Goal: Use online tool/utility: Utilize a website feature to perform a specific function

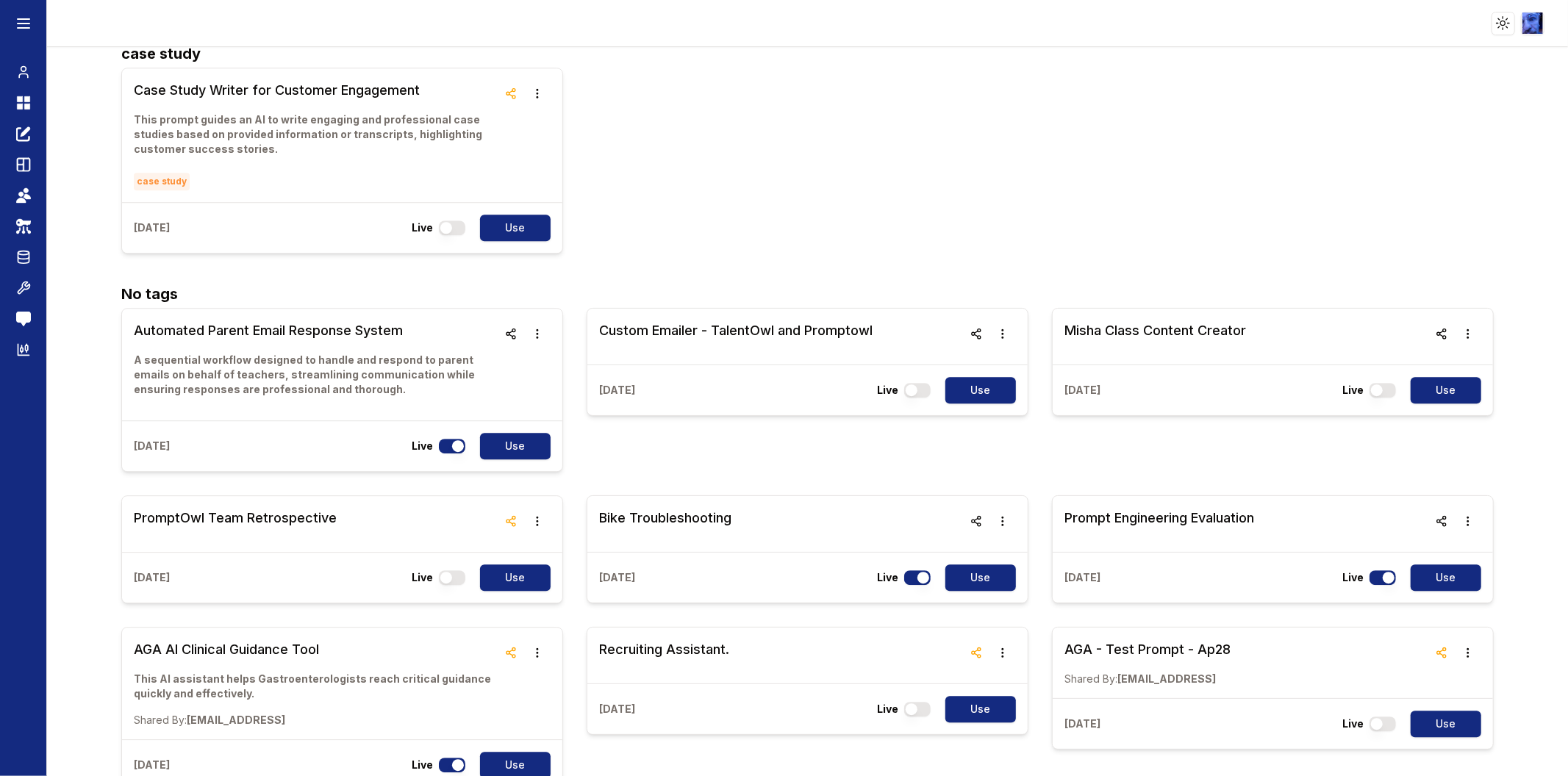
scroll to position [3594, 0]
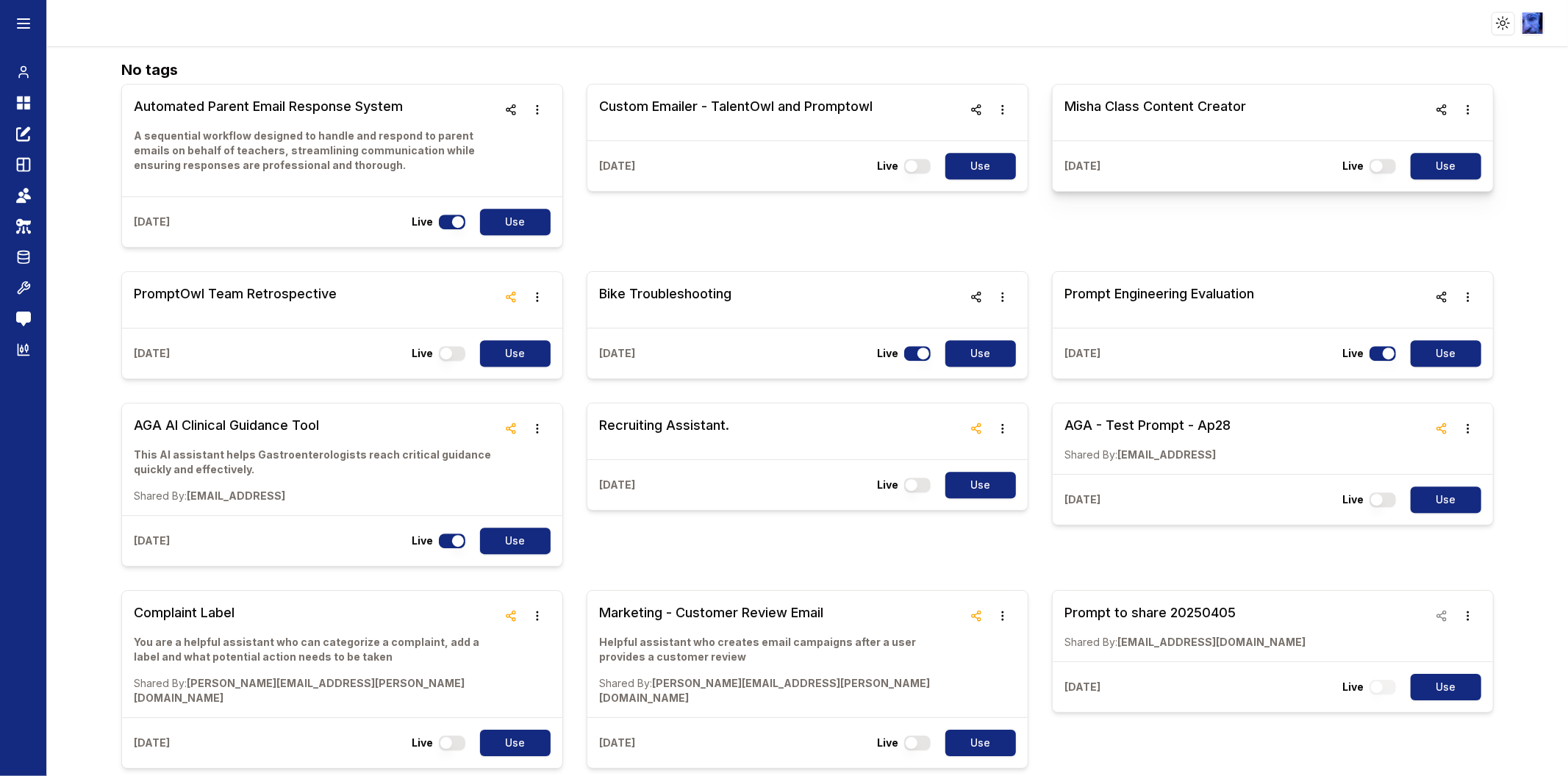
click at [1126, 128] on link "Misha Class Content Creator" at bounding box center [1156, 112] width 182 height 32
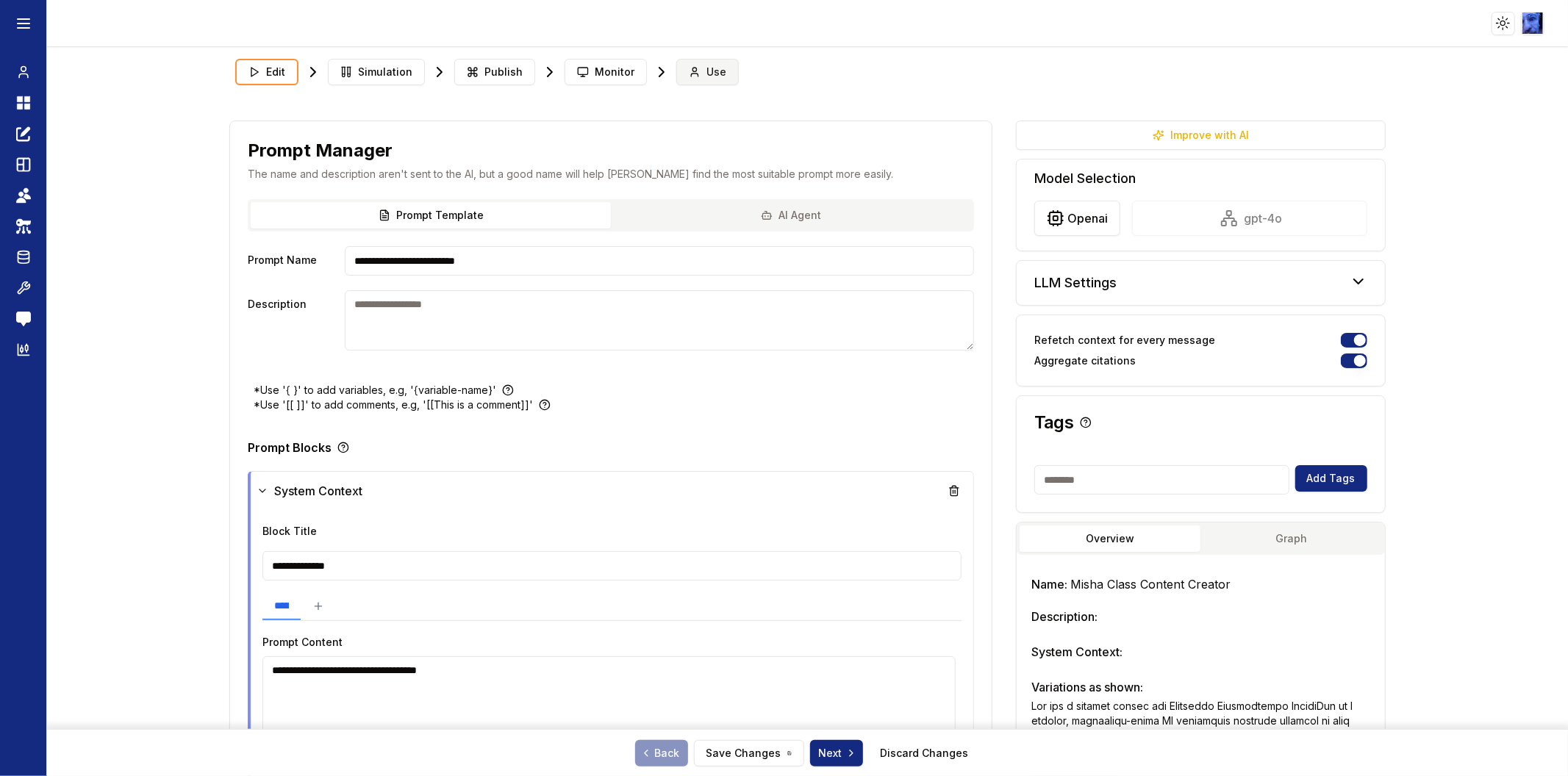
click at [706, 69] on span "Use" at bounding box center [716, 72] width 20 height 14
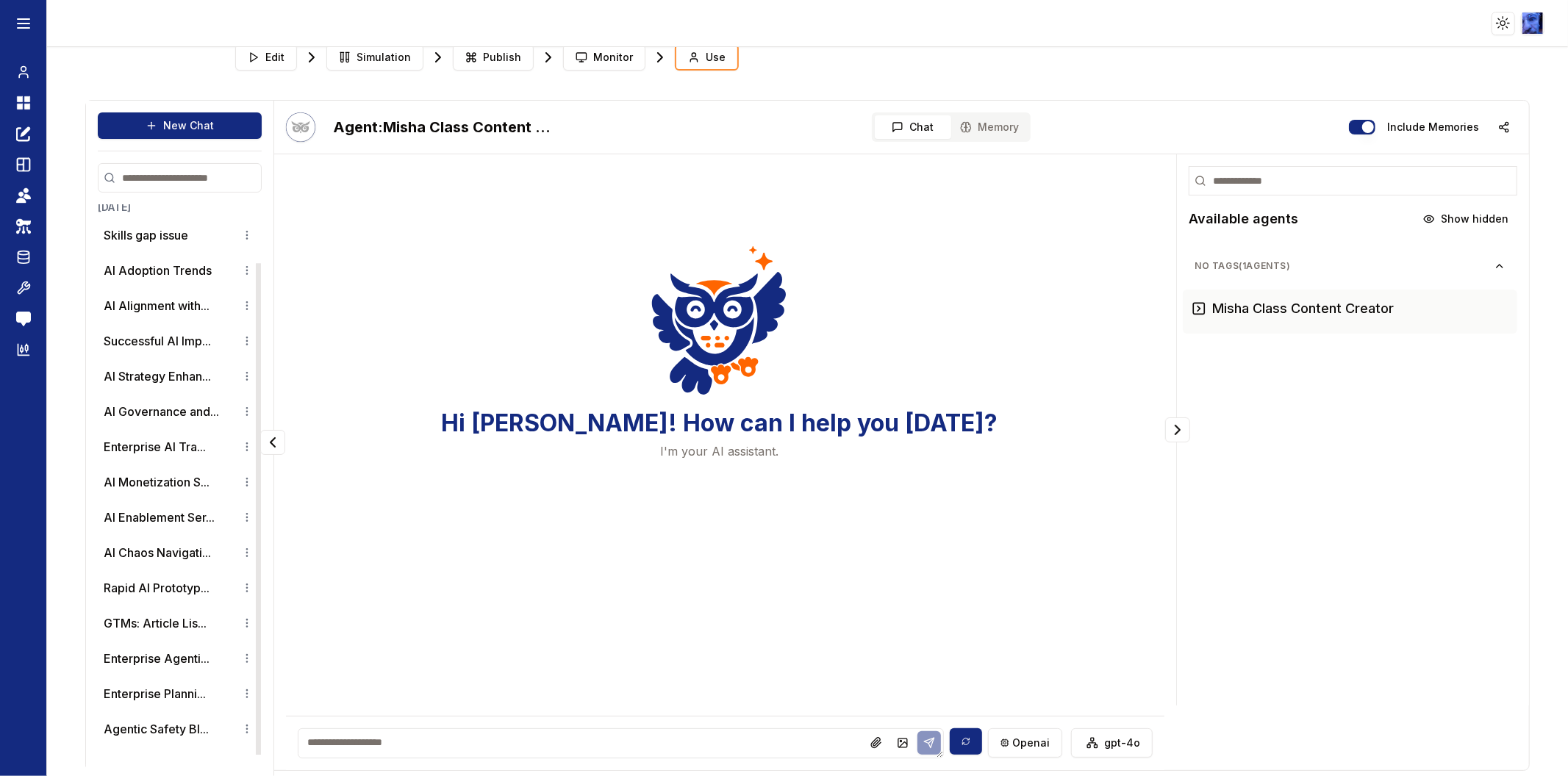
scroll to position [22, 0]
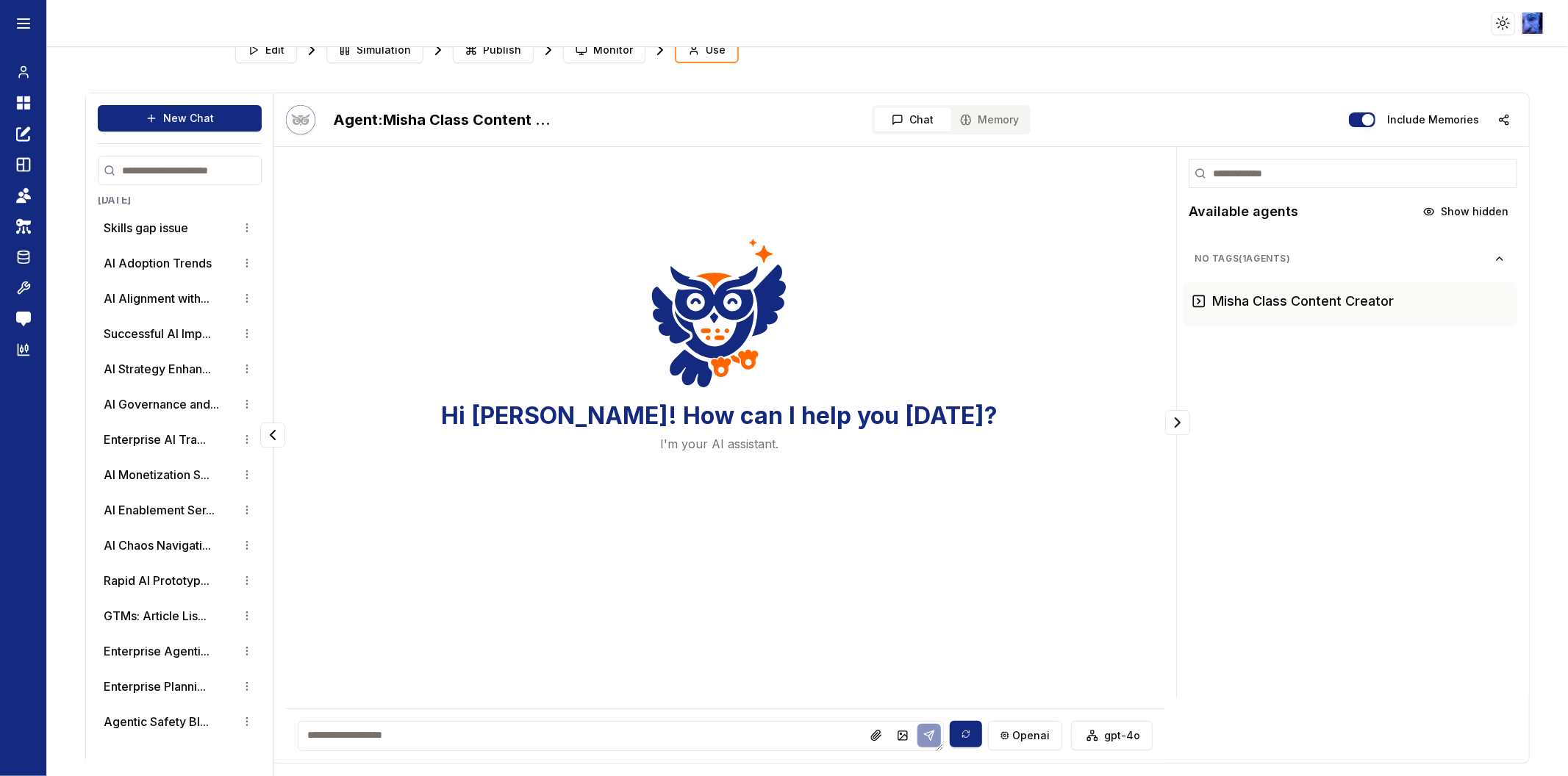
click at [719, 739] on textarea at bounding box center [621, 737] width 647 height 30
paste textarea "**********"
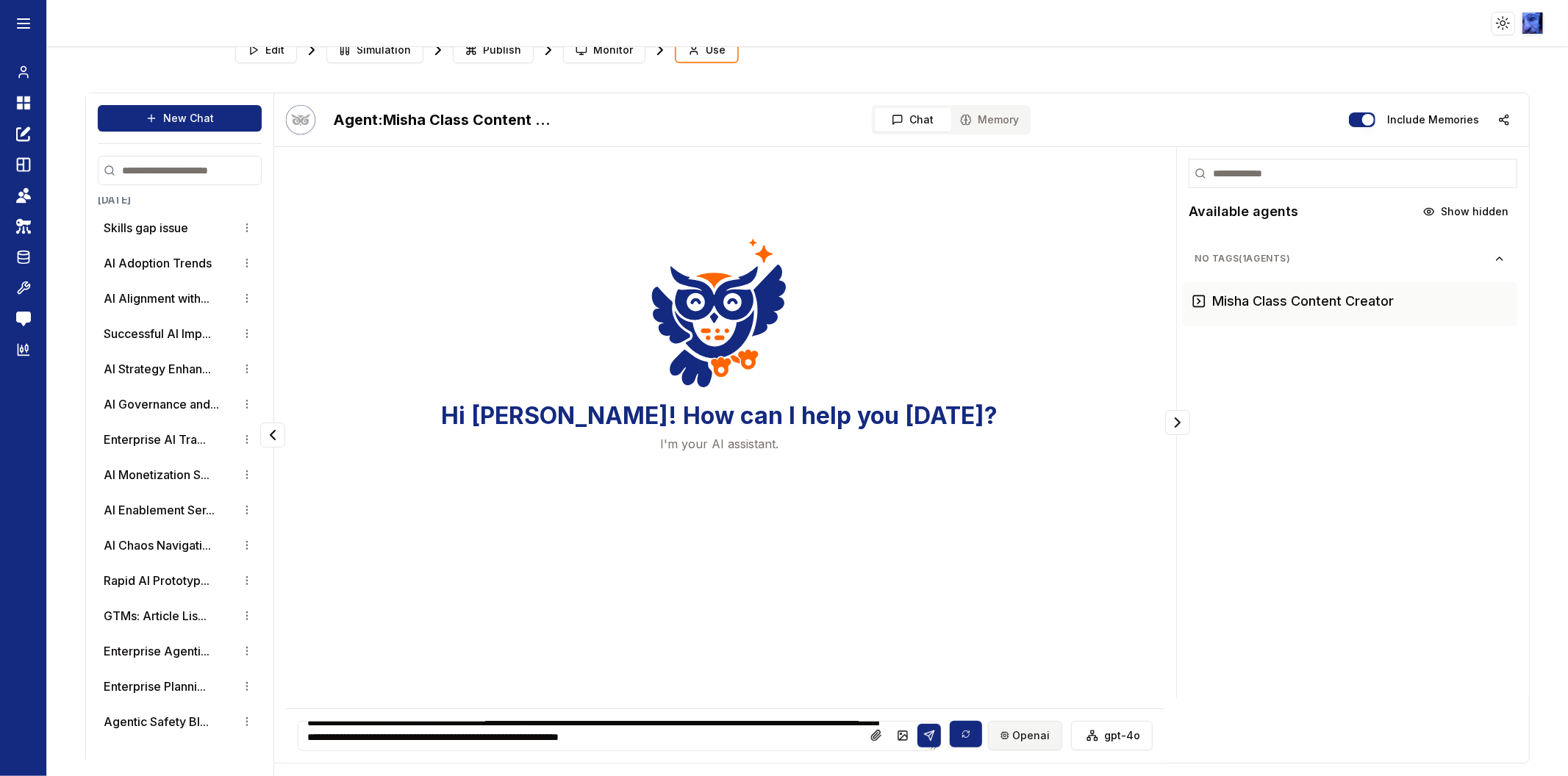
type textarea "**********"
click at [1011, 738] on html "Toggle theme Toggle user menu Chat Dashboard Create Prompts Templates Teams API…" at bounding box center [784, 388] width 1568 height 776
click at [1006, 571] on p "9 models supported" at bounding box center [1048, 576] width 87 height 12
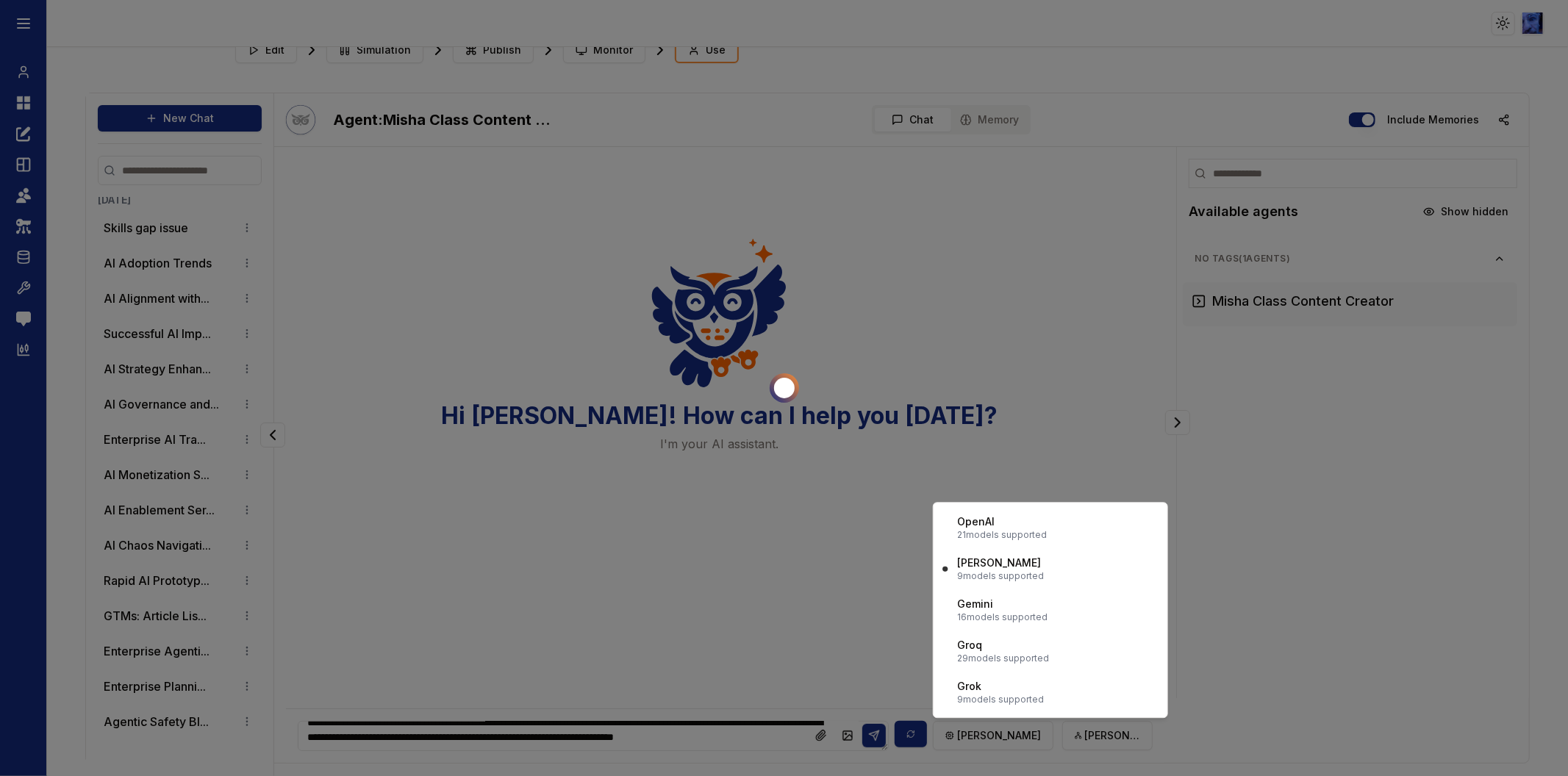
scroll to position [2005, 0]
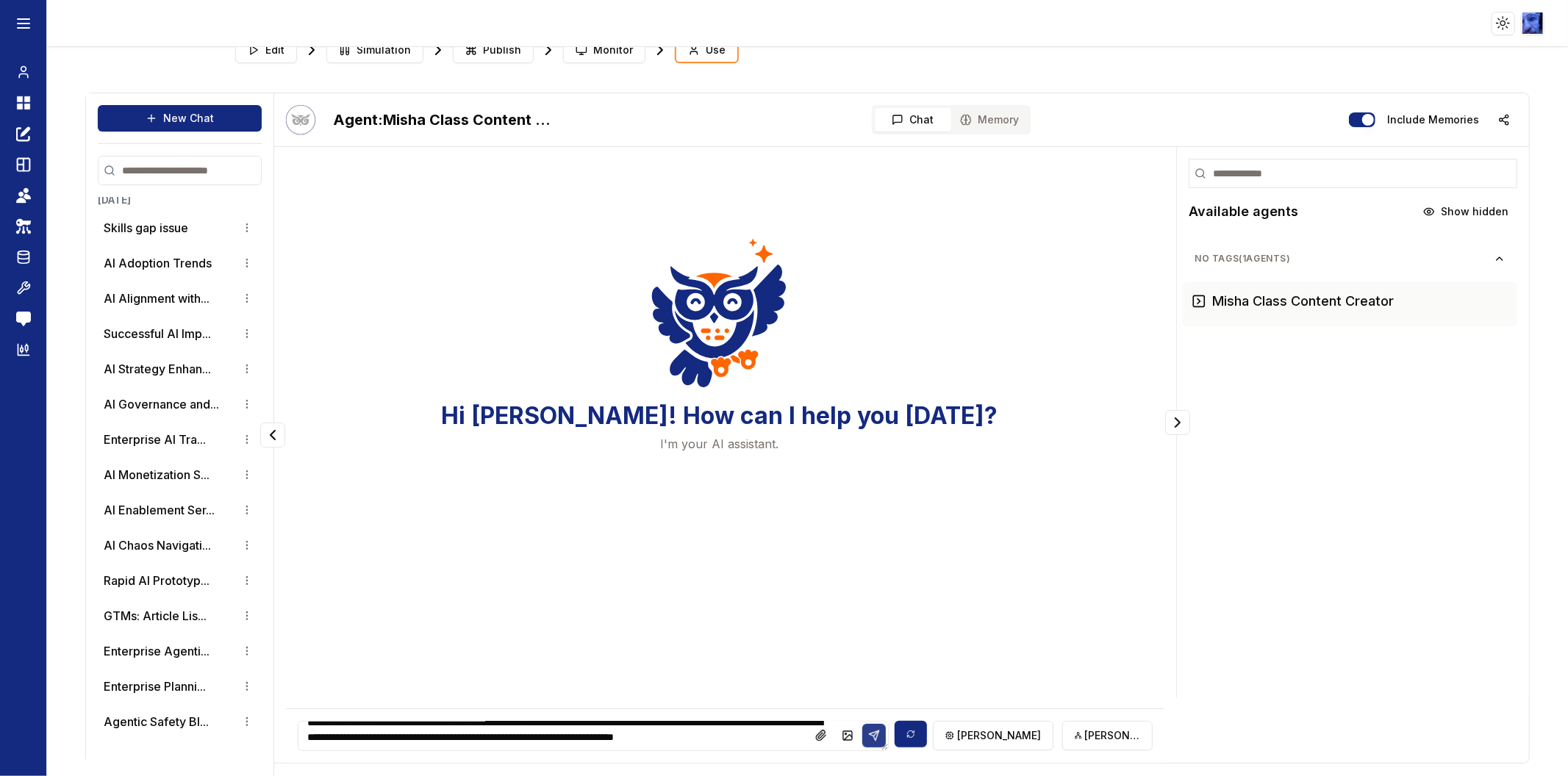
click at [872, 732] on icon at bounding box center [874, 736] width 12 height 12
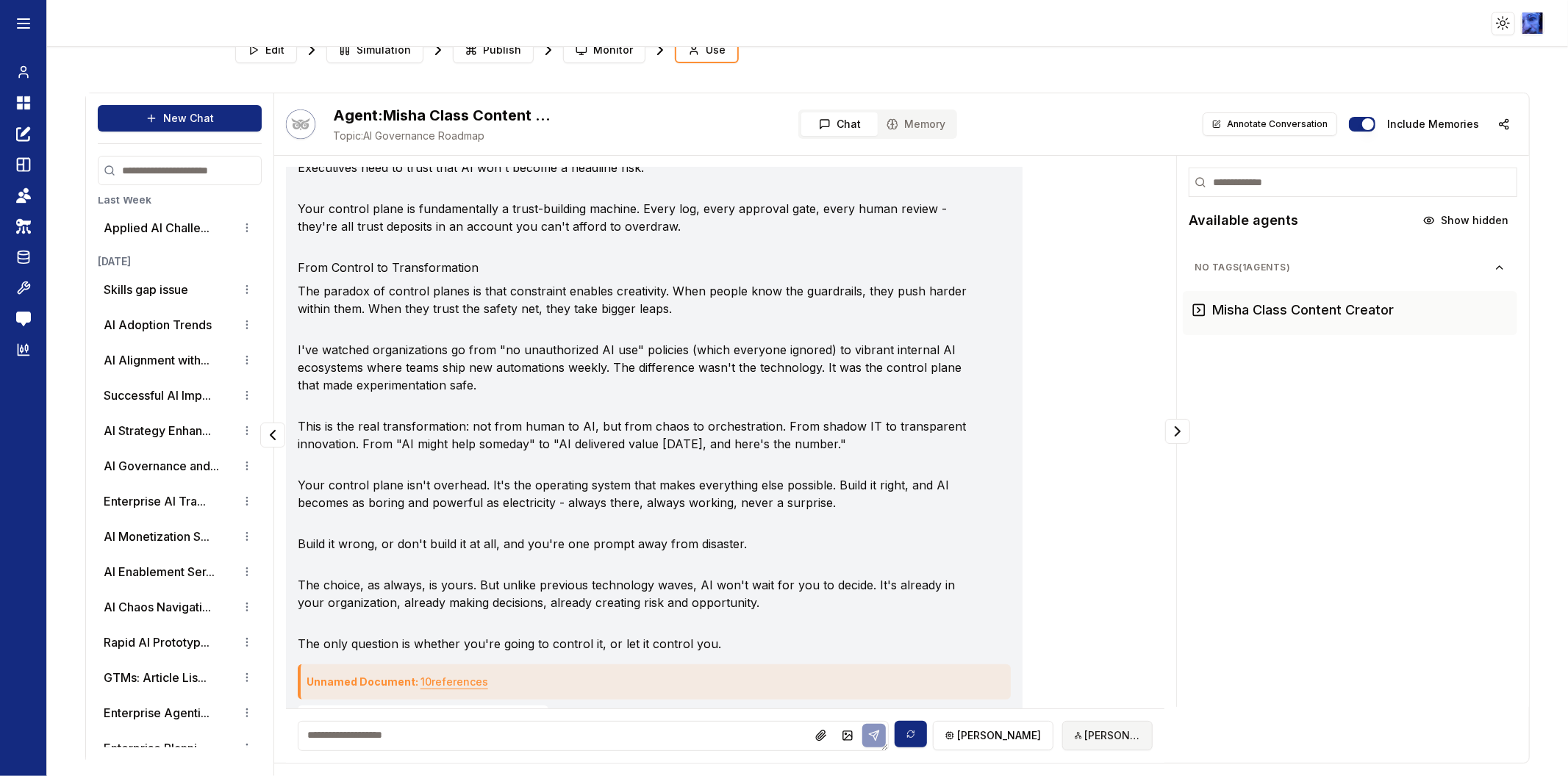
scroll to position [5166, 0]
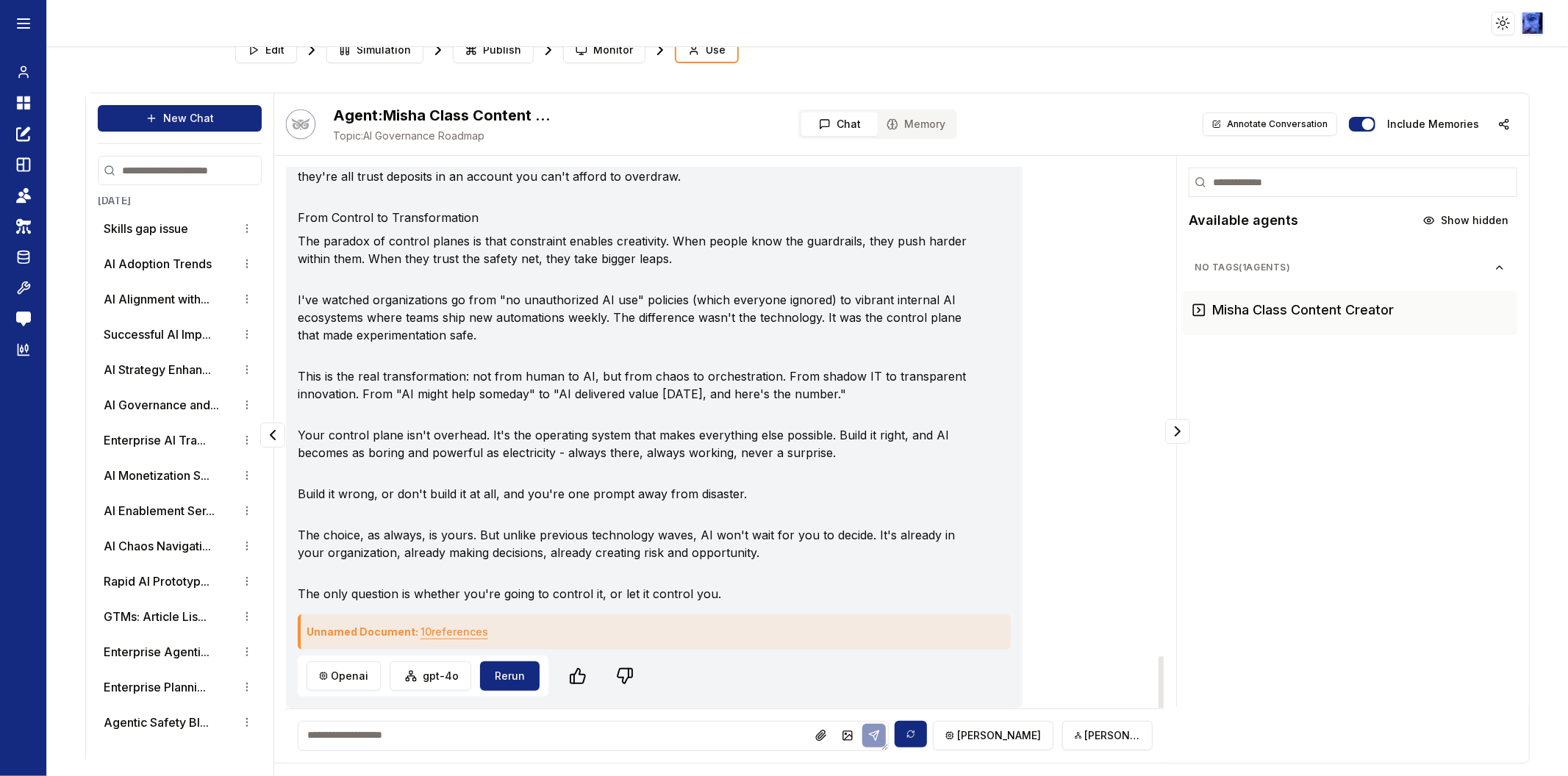
click at [446, 631] on button "10 reference s" at bounding box center [455, 632] width 68 height 23
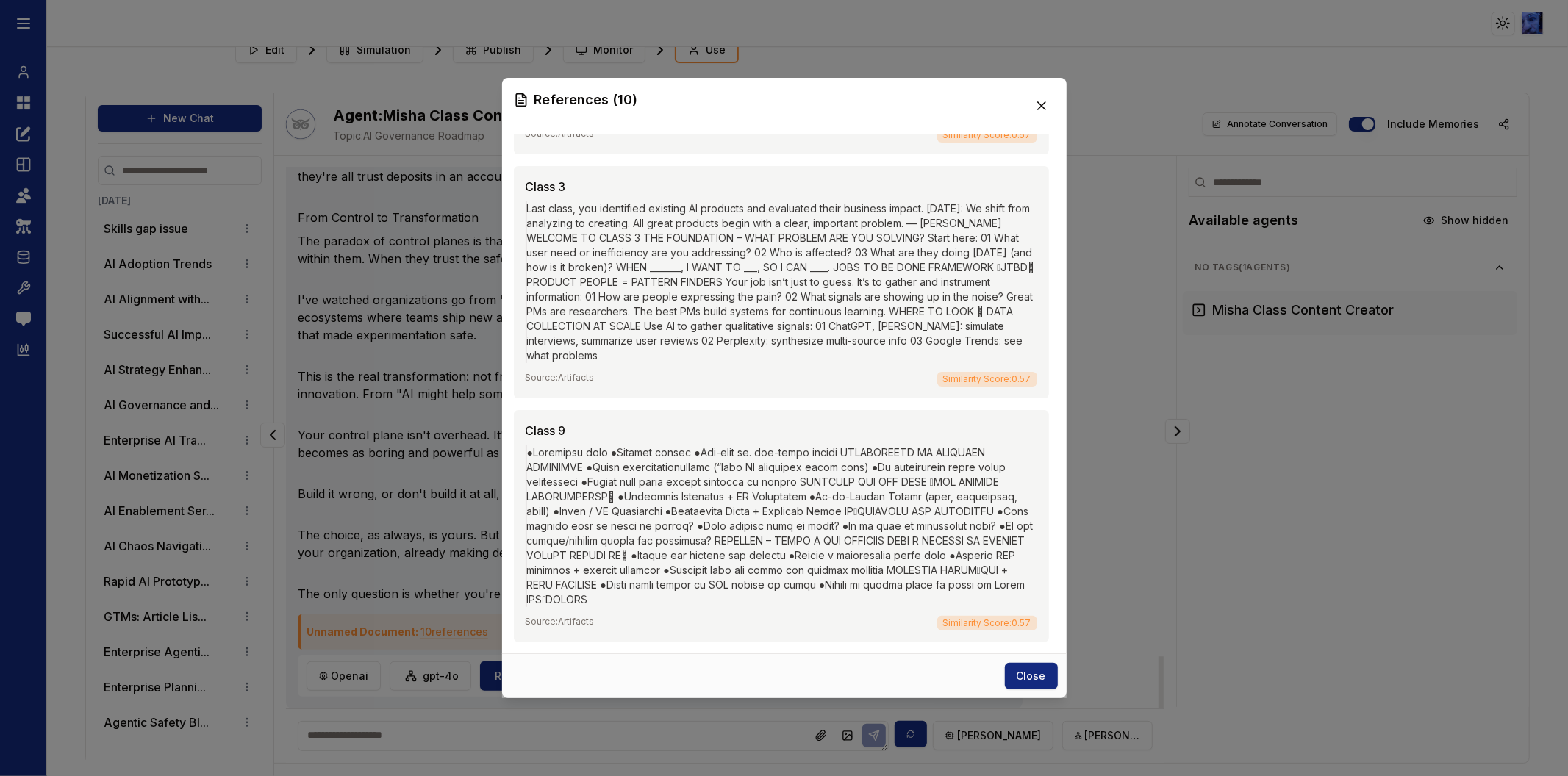
scroll to position [1887, 0]
drag, startPoint x: 986, startPoint y: 459, endPoint x: 793, endPoint y: 456, distance: 193.0
click at [793, 456] on div at bounding box center [781, 526] width 512 height 161
drag, startPoint x: 920, startPoint y: 491, endPoint x: 797, endPoint y: 488, distance: 123.0
click at [797, 488] on div at bounding box center [781, 526] width 512 height 161
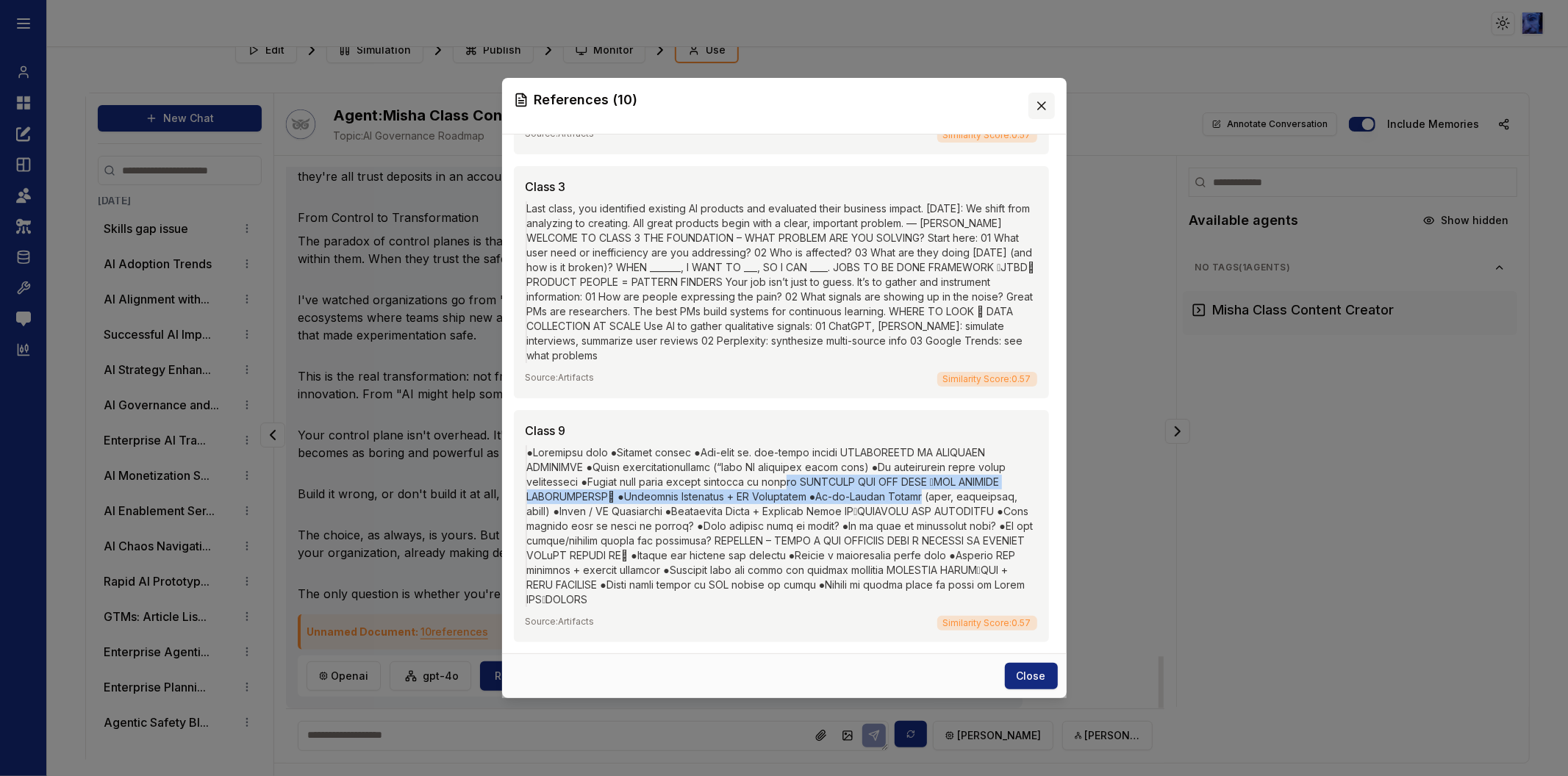
click at [1040, 93] on button at bounding box center [1042, 106] width 27 height 27
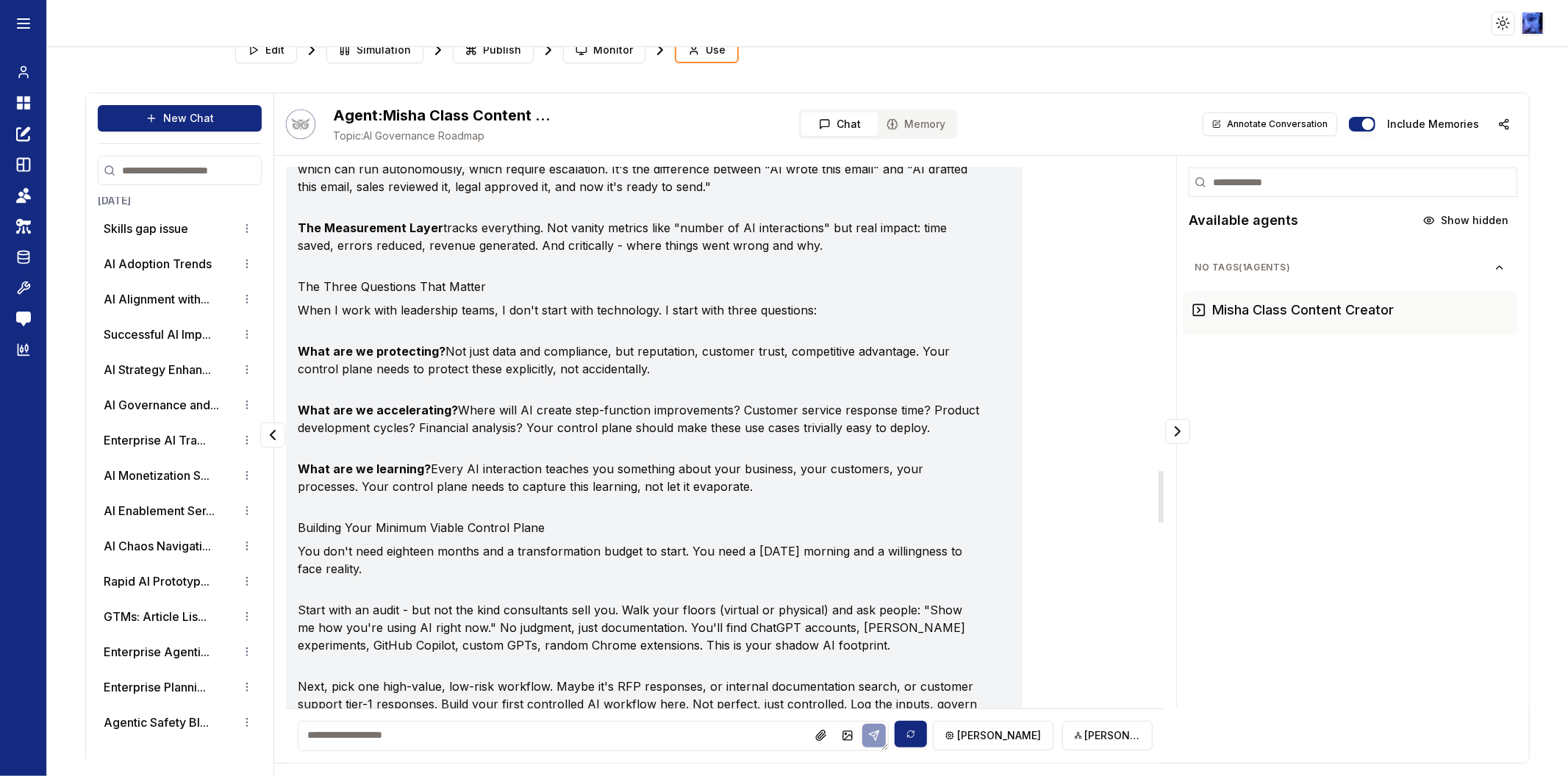
scroll to position [3206, 0]
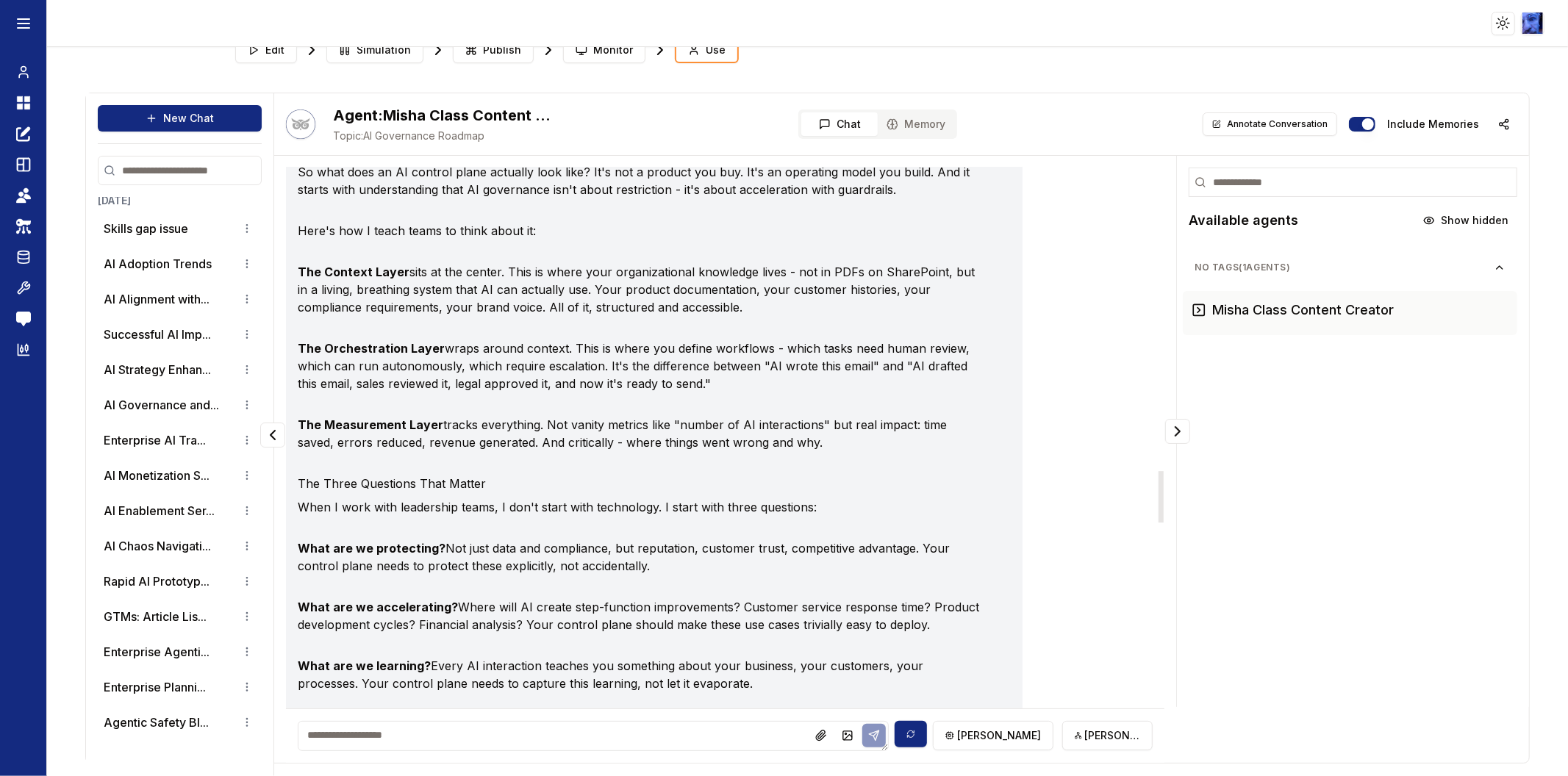
click at [547, 731] on textarea at bounding box center [593, 737] width 591 height 30
click at [656, 750] on textarea "**********" at bounding box center [593, 737] width 591 height 30
paste textarea "**********"
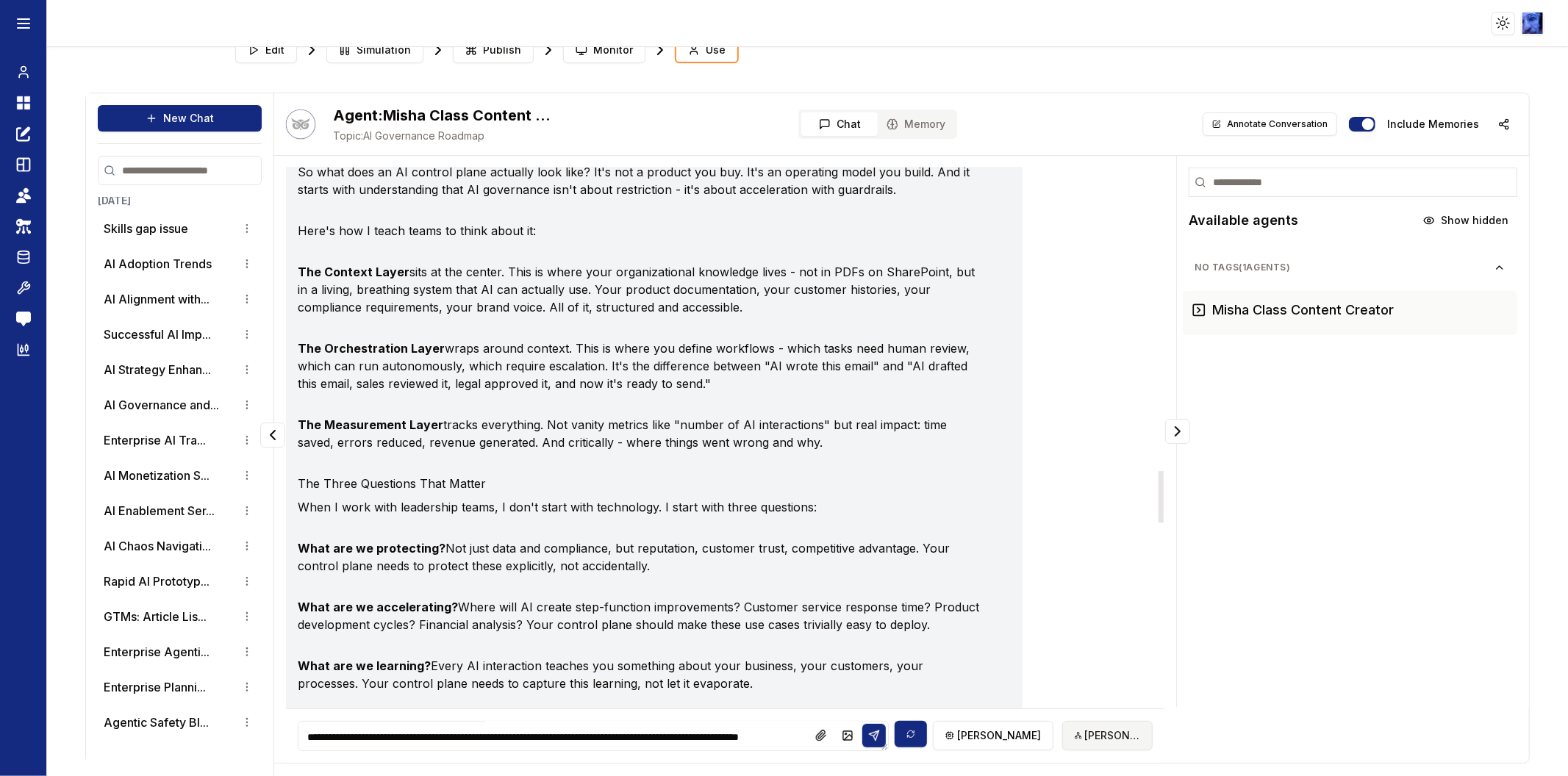
type textarea "**********"
click at [1086, 726] on html "Toggle theme Toggle user menu Chat Dashboard Create Prompts Templates Teams API…" at bounding box center [784, 388] width 1568 height 776
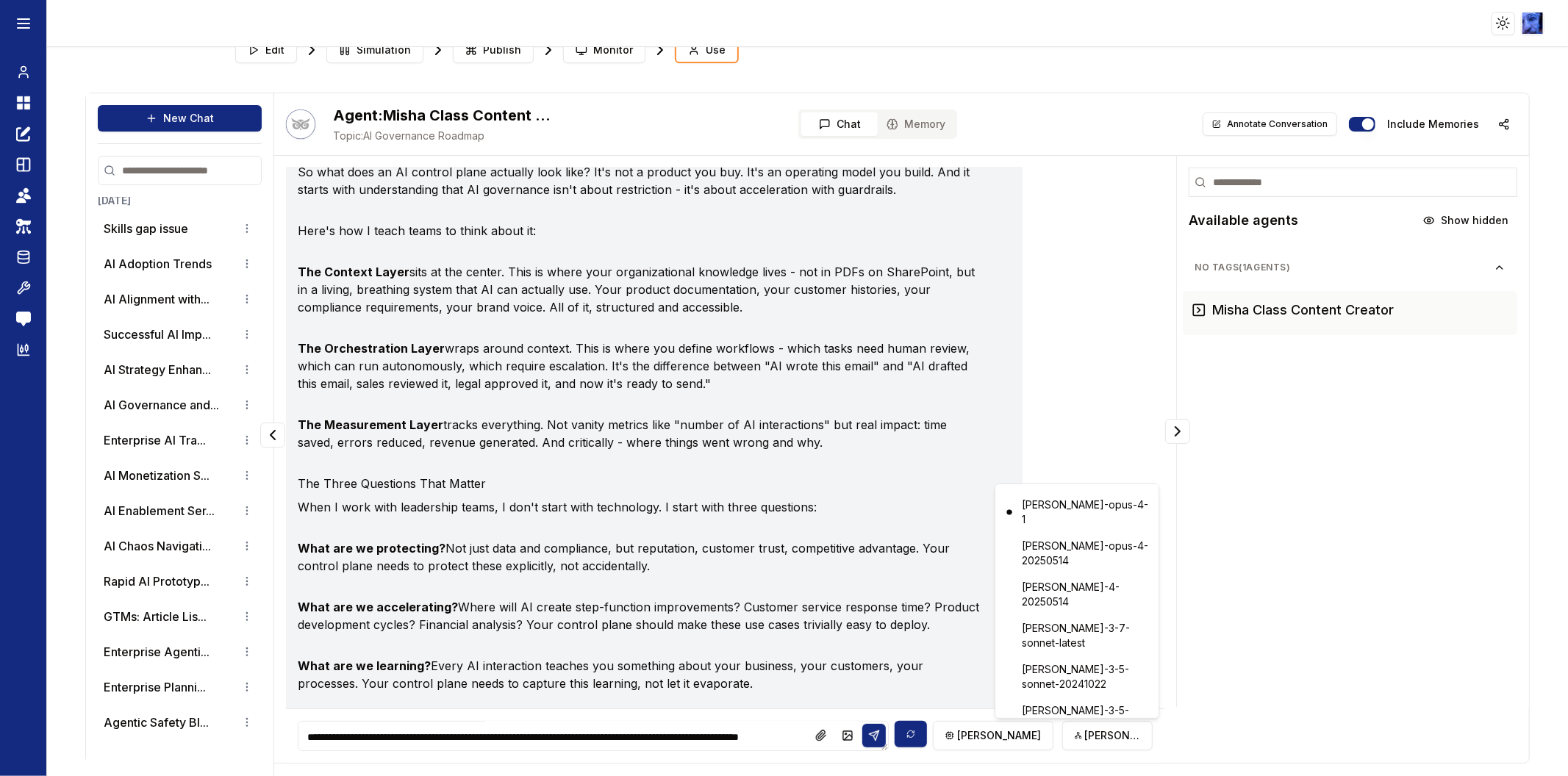
click at [1246, 625] on html "Toggle theme Toggle user menu Chat Dashboard Create Prompts Templates Teams API…" at bounding box center [784, 388] width 1568 height 776
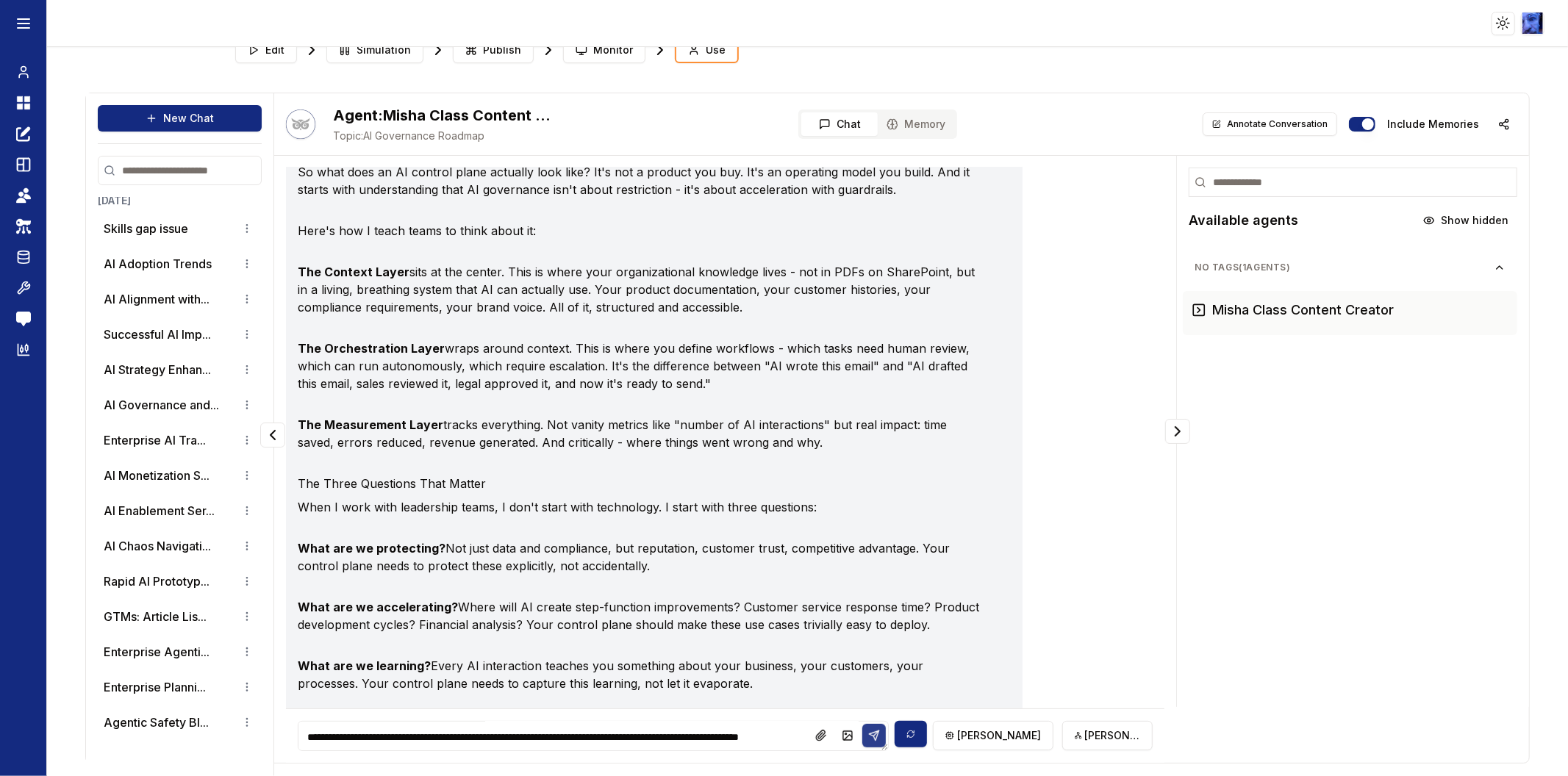
click at [871, 734] on icon at bounding box center [873, 736] width 10 height 10
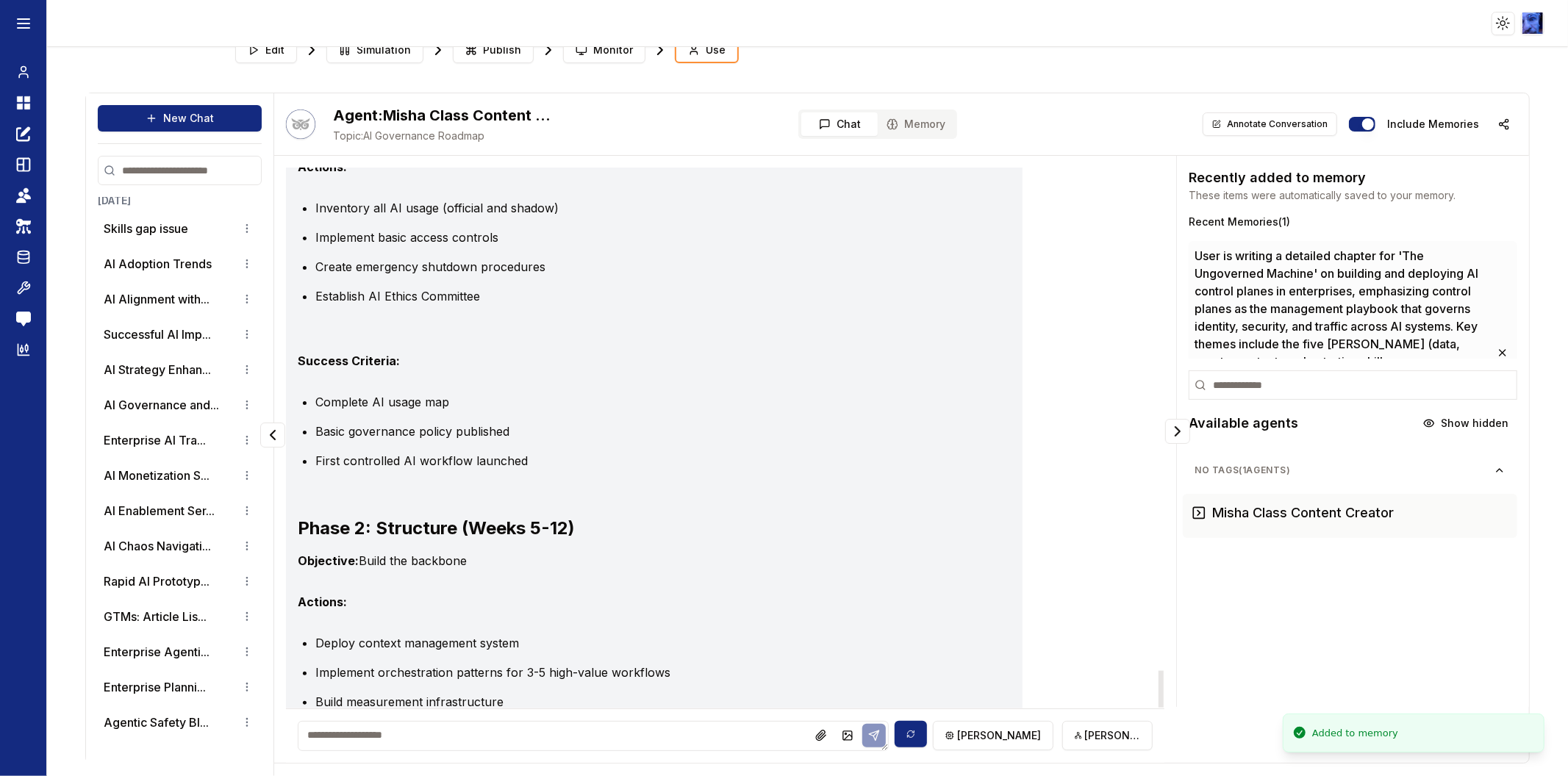
scroll to position [11151, 0]
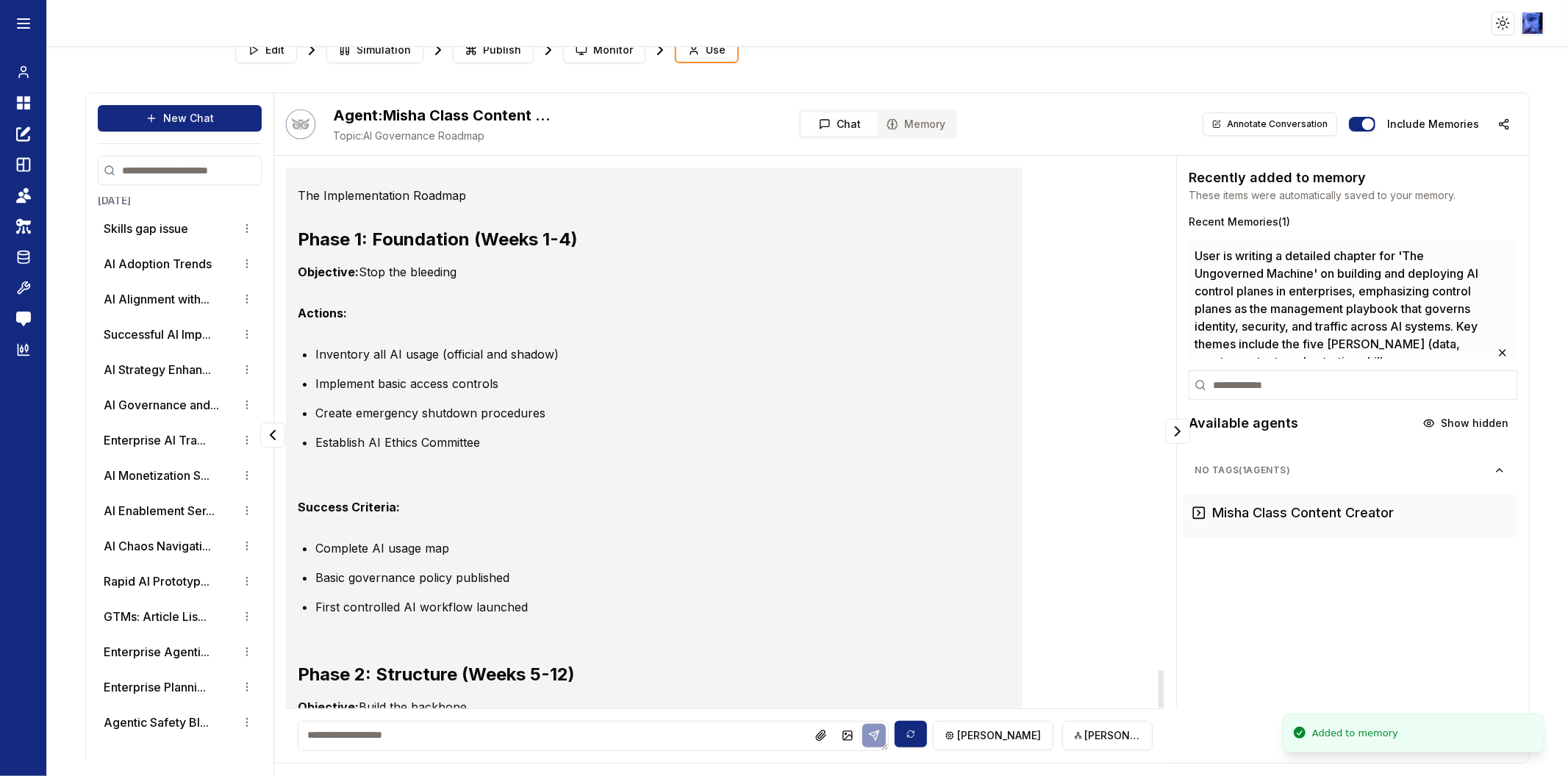
click at [578, 731] on textarea at bounding box center [593, 737] width 591 height 30
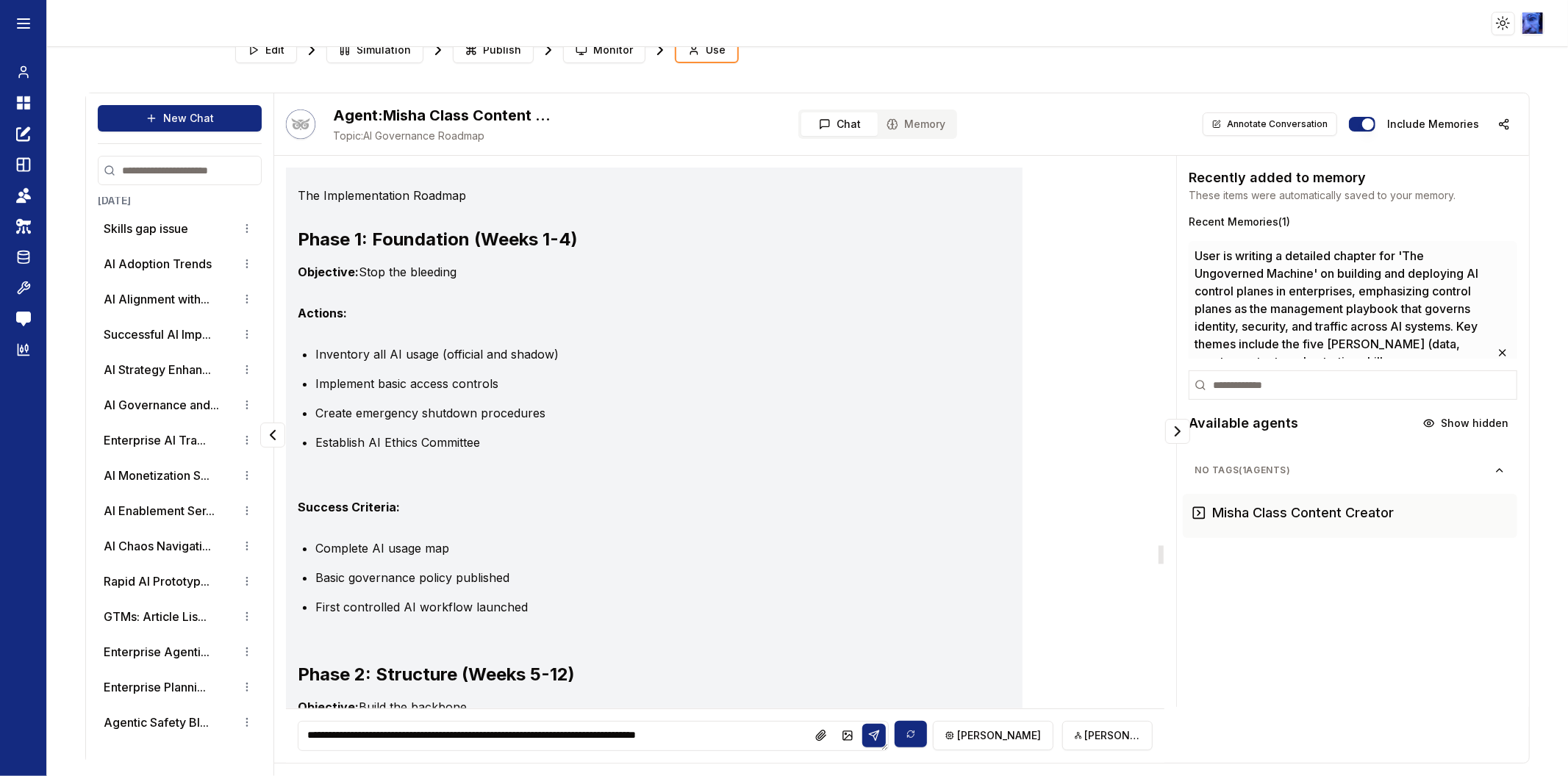
type textarea "**********"
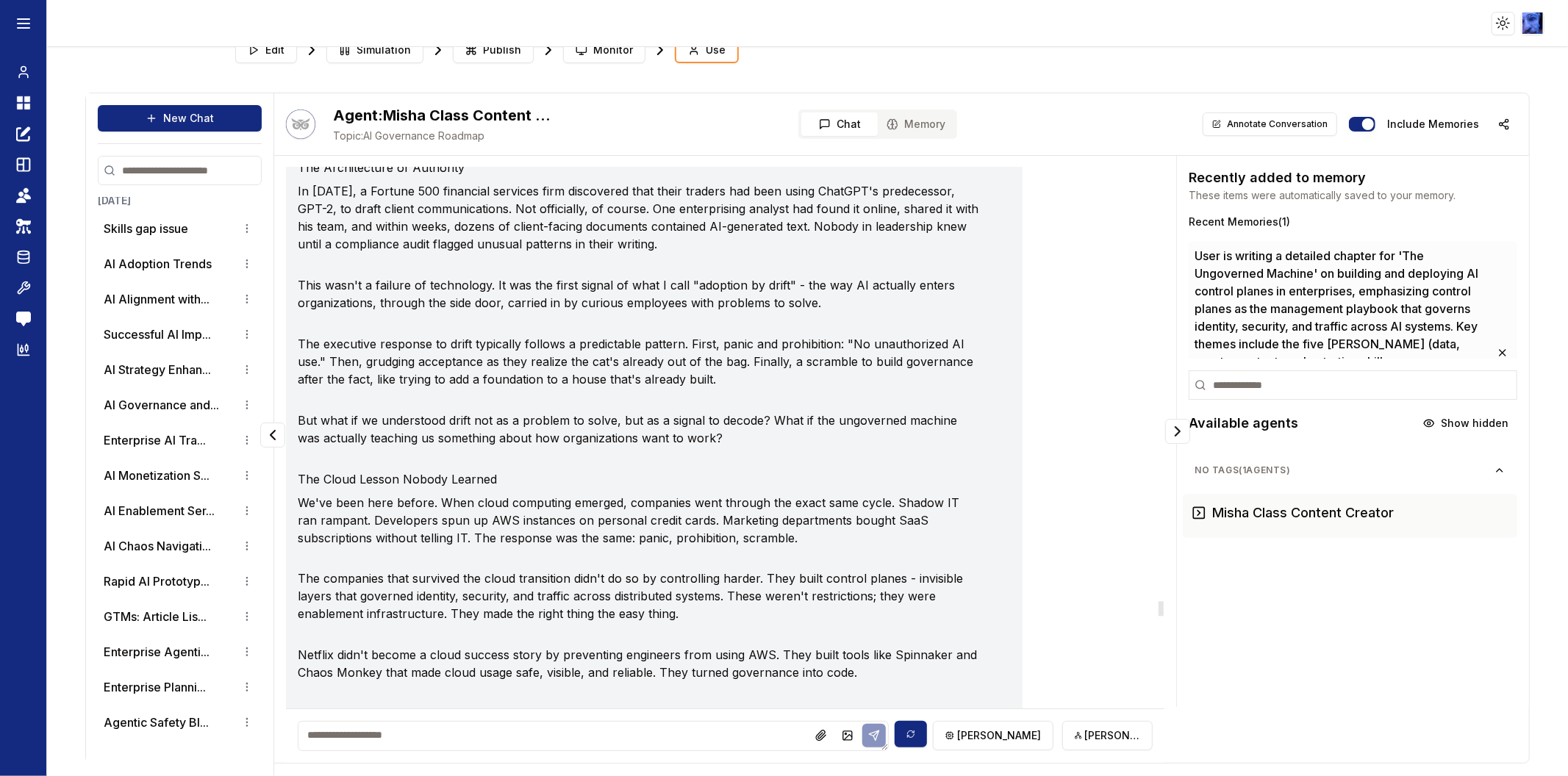
scroll to position [15863, 0]
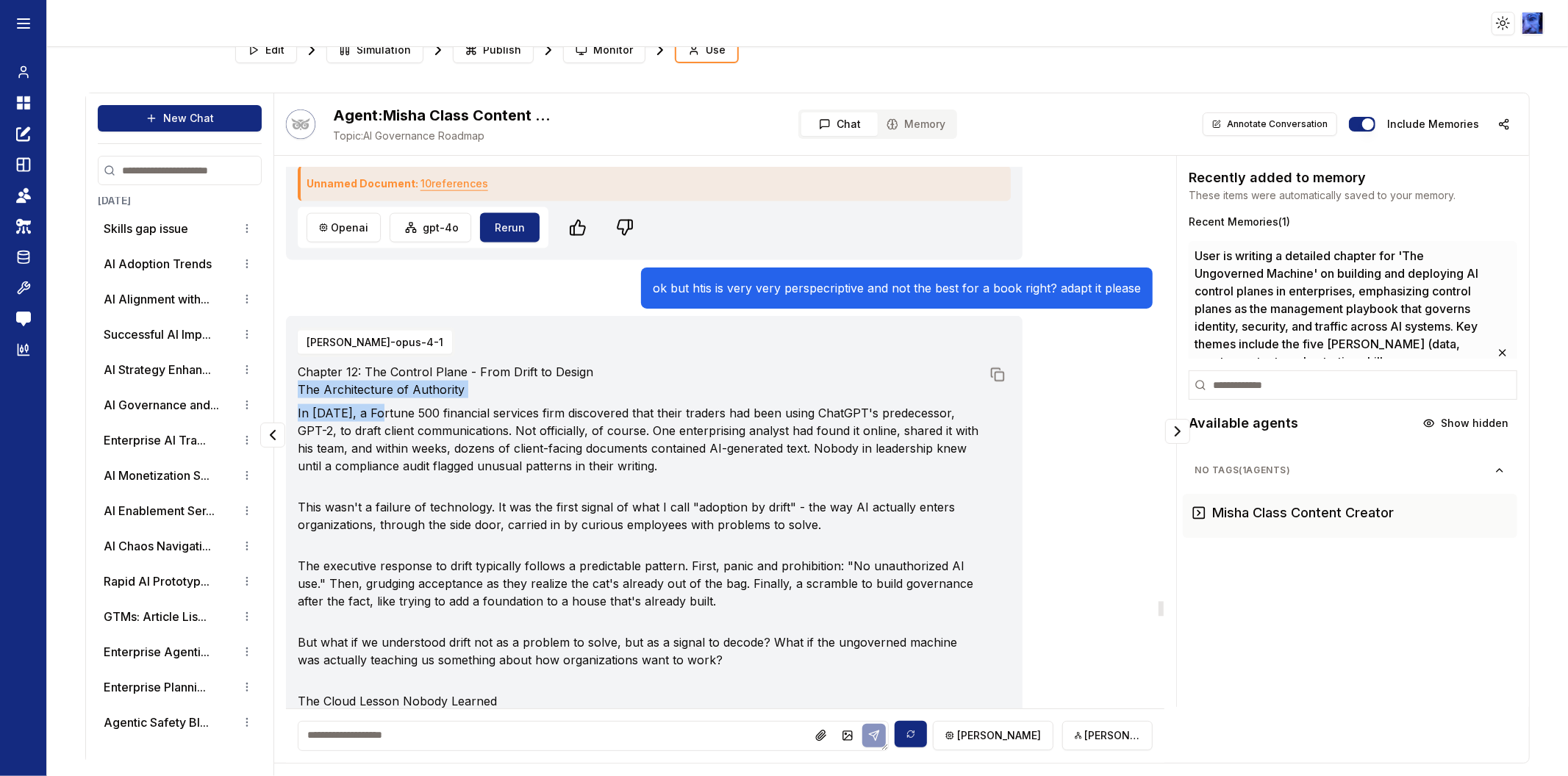
drag, startPoint x: 298, startPoint y: 373, endPoint x: 374, endPoint y: 385, distance: 76.9
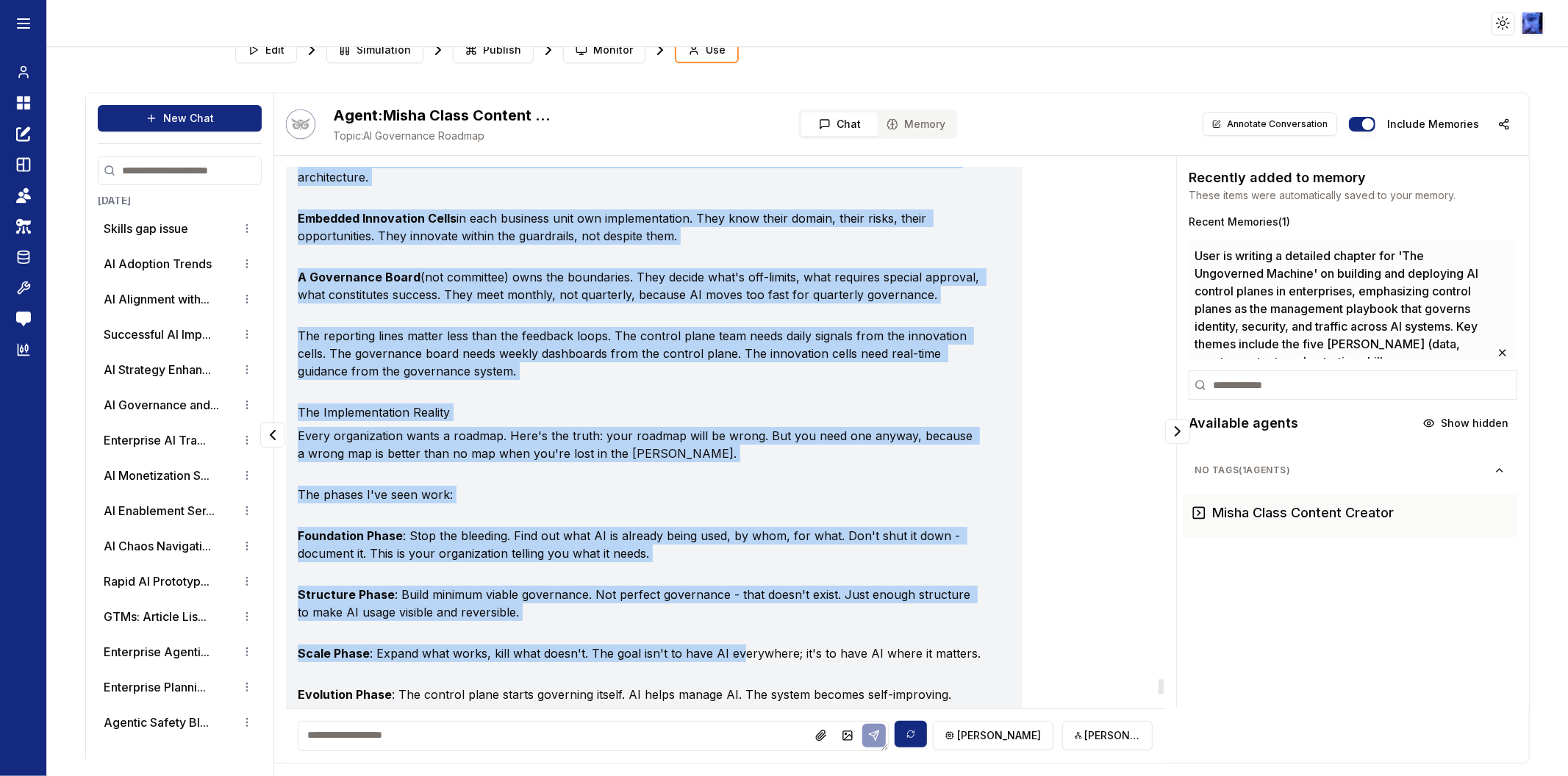
scroll to position [19214, 0]
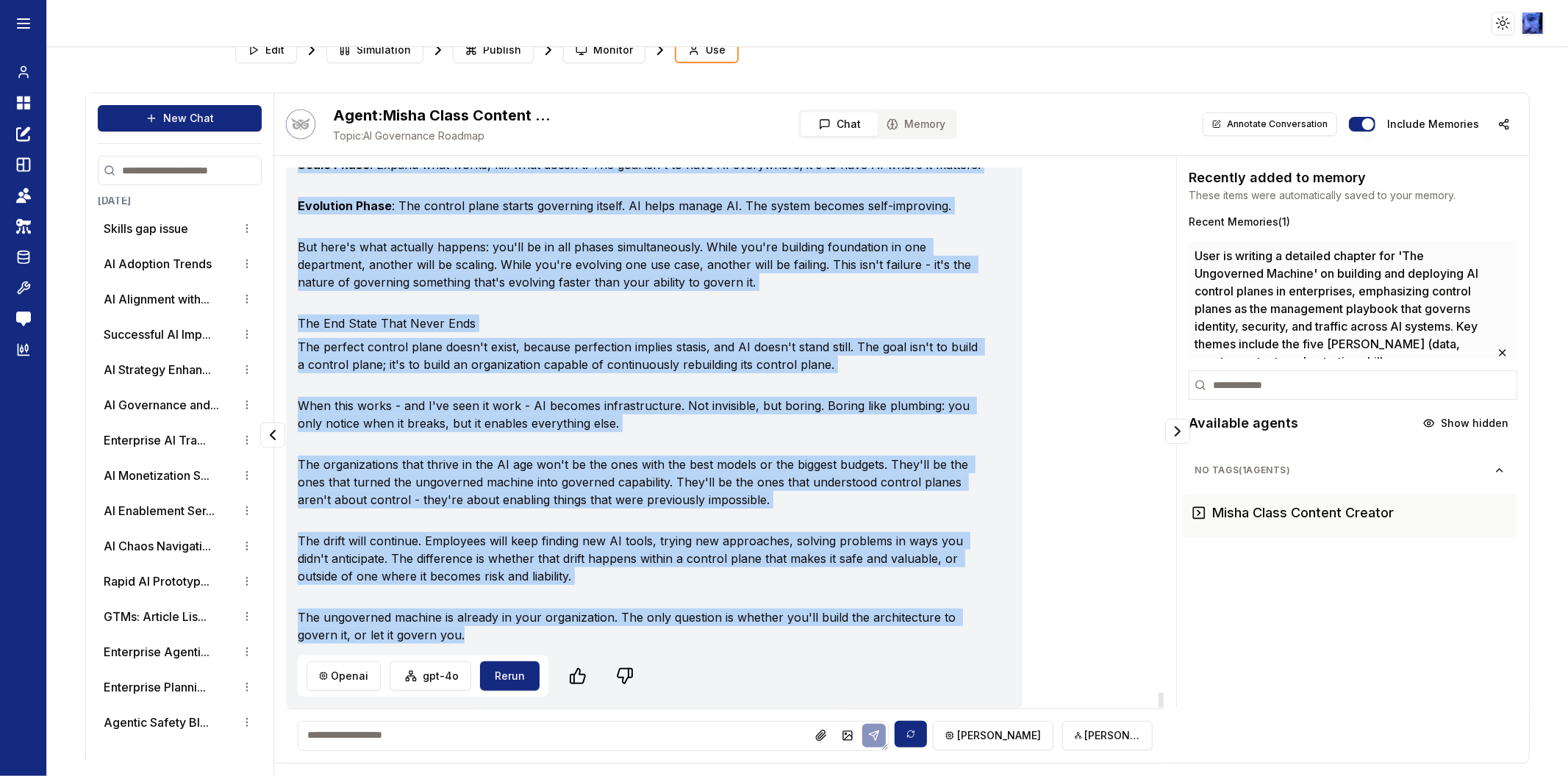
drag, startPoint x: 362, startPoint y: 353, endPoint x: 911, endPoint y: 631, distance: 615.4
copy div "The Control Plane - From Drift to Design The Architecture of Authority In [DATE…"
